Goal: Obtain resource: Obtain resource

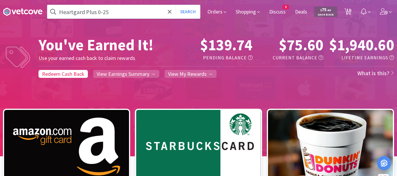
click at [321, 12] on span "$ 75 . 60" at bounding box center [325, 10] width 11 height 6
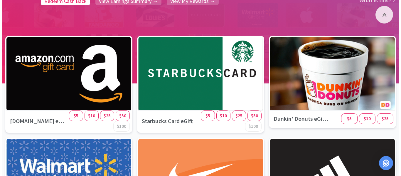
scroll to position [88, 0]
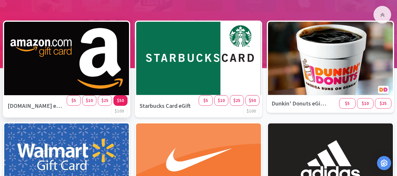
click at [122, 100] on span "$50" at bounding box center [120, 101] width 7 height 6
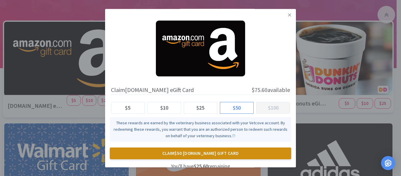
click at [209, 155] on button "Claim $50 [DOMAIN_NAME] Gift Card" at bounding box center [201, 154] width 182 height 12
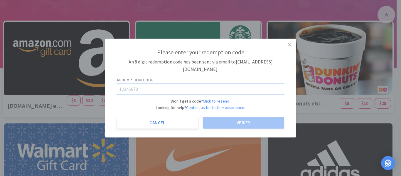
click at [149, 90] on input "text" at bounding box center [201, 89] width 168 height 12
paste input "14244322"
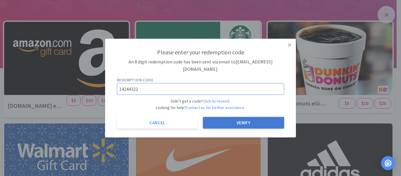
type input "14244322"
click at [216, 123] on button "Verify" at bounding box center [243, 123] width 81 height 12
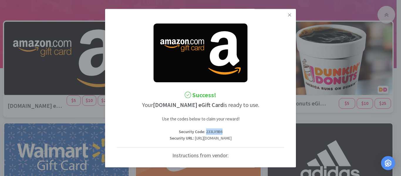
drag, startPoint x: 227, startPoint y: 131, endPoint x: 204, endPoint y: 131, distance: 22.3
click at [204, 131] on p "Security Code : 233LX9B6" at bounding box center [201, 132] width 168 height 6
copy p "233LX9B6"
drag, startPoint x: 221, startPoint y: 153, endPoint x: 118, endPoint y: 146, distance: 104.0
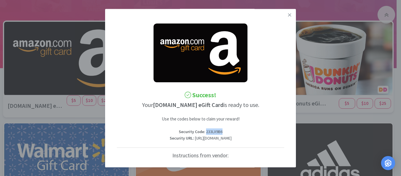
click at [118, 142] on p "Security URL : [URL][DOMAIN_NAME]" at bounding box center [201, 138] width 168 height 6
click at [285, 11] on link at bounding box center [290, 15] width 10 height 13
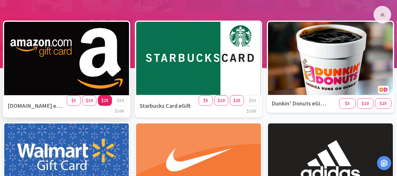
click at [105, 102] on span "$25" at bounding box center [104, 101] width 7 height 6
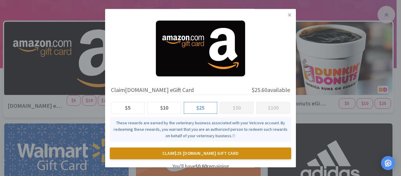
click at [209, 154] on button "Claim $25 [DOMAIN_NAME] Gift Card" at bounding box center [201, 154] width 182 height 12
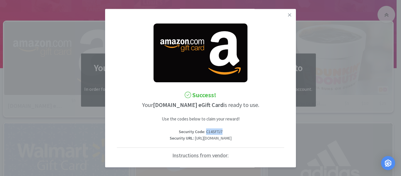
drag, startPoint x: 220, startPoint y: 132, endPoint x: 203, endPoint y: 132, distance: 16.8
click at [203, 132] on p "Security Code : C14SFTJ7" at bounding box center [201, 132] width 168 height 6
copy p "C14SFTJ7"
drag, startPoint x: 263, startPoint y: 148, endPoint x: 168, endPoint y: 141, distance: 95.5
click at [168, 141] on p "Security URL : [URL][DOMAIN_NAME]" at bounding box center [201, 138] width 168 height 6
